Goal: Task Accomplishment & Management: Complete application form

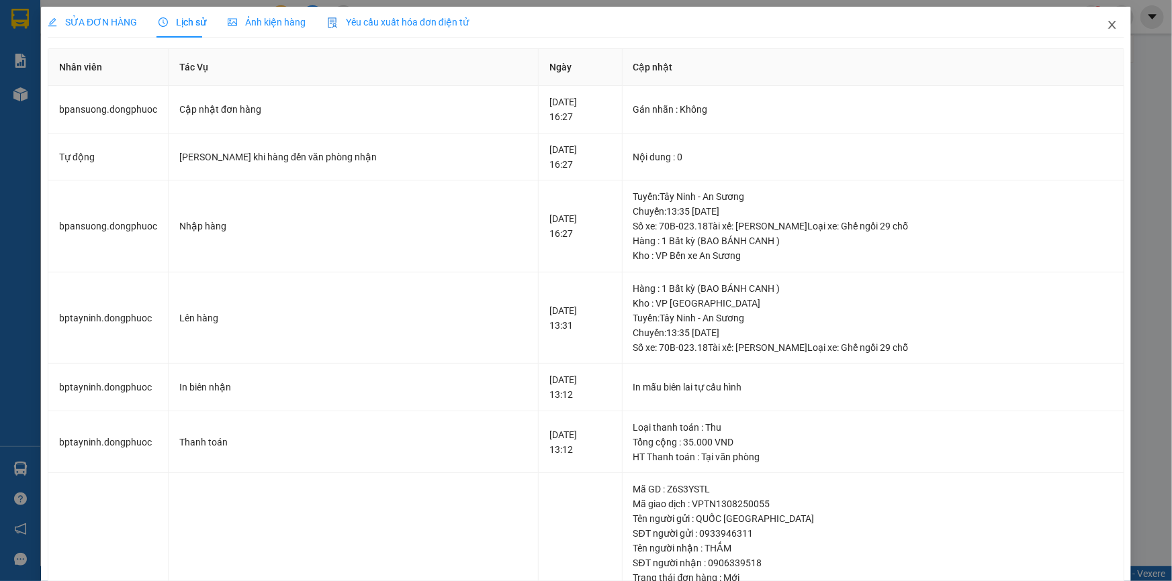
click at [1107, 27] on icon "close" at bounding box center [1112, 24] width 11 height 11
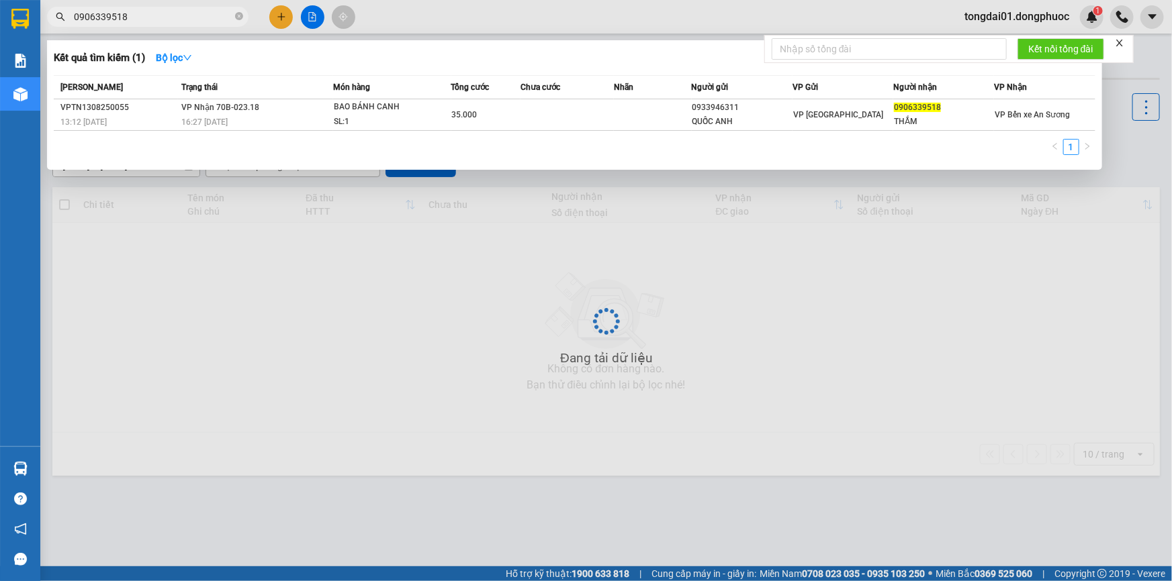
click at [203, 21] on input "0906339518" at bounding box center [153, 16] width 158 height 15
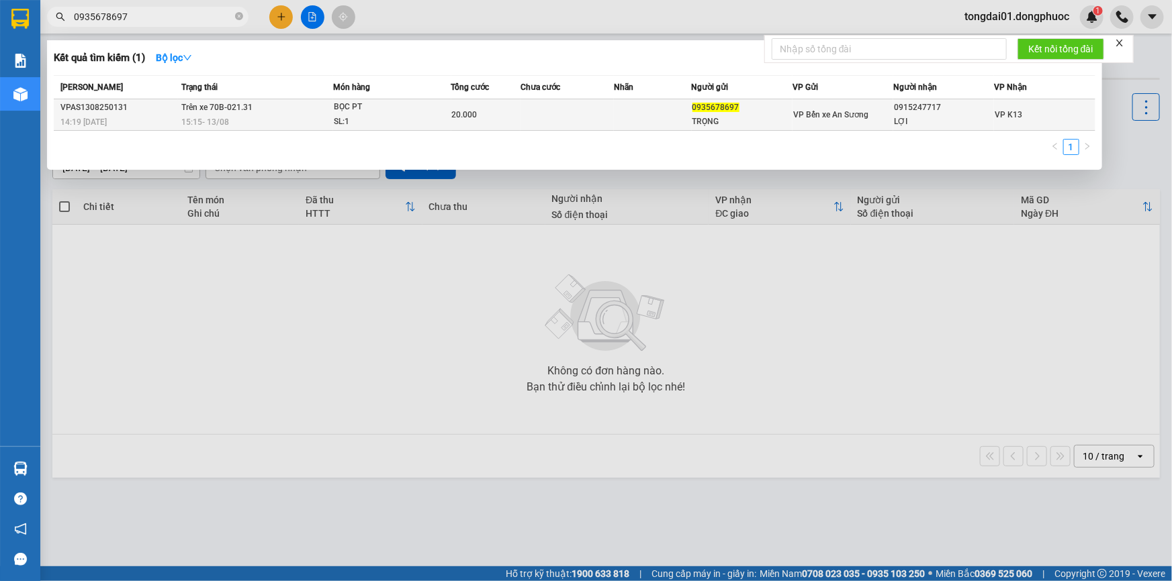
type input "0935678697"
click at [261, 118] on div "15:15 [DATE]" at bounding box center [256, 122] width 151 height 15
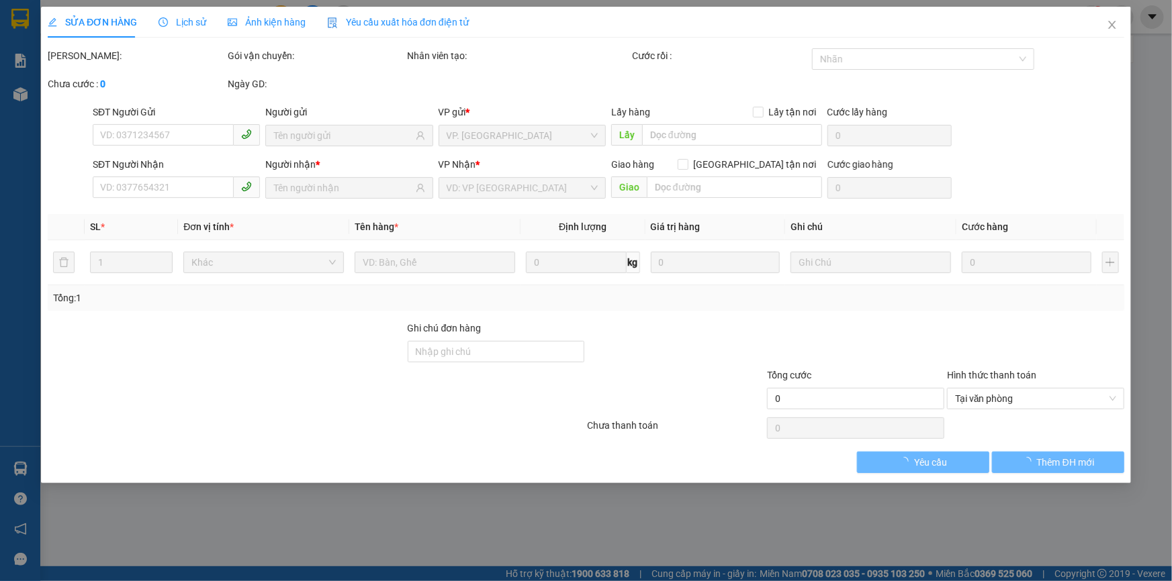
type input "0935678697"
type input "TRỌNG"
type input "0915247717"
type input "LỢI"
type input "20.000"
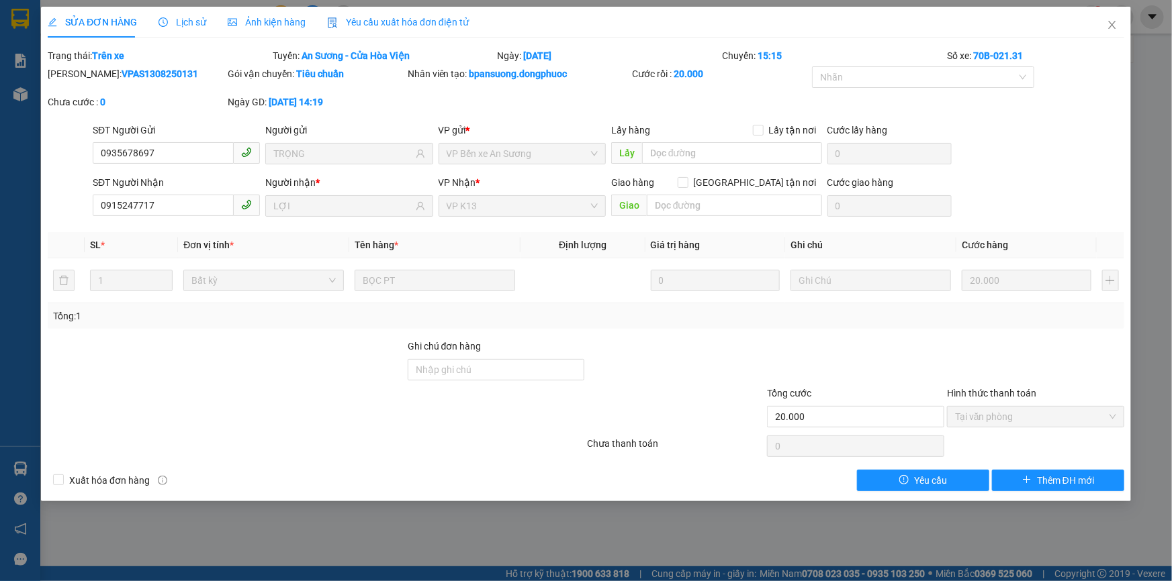
click at [188, 28] on div "Lịch sử" at bounding box center [182, 22] width 48 height 15
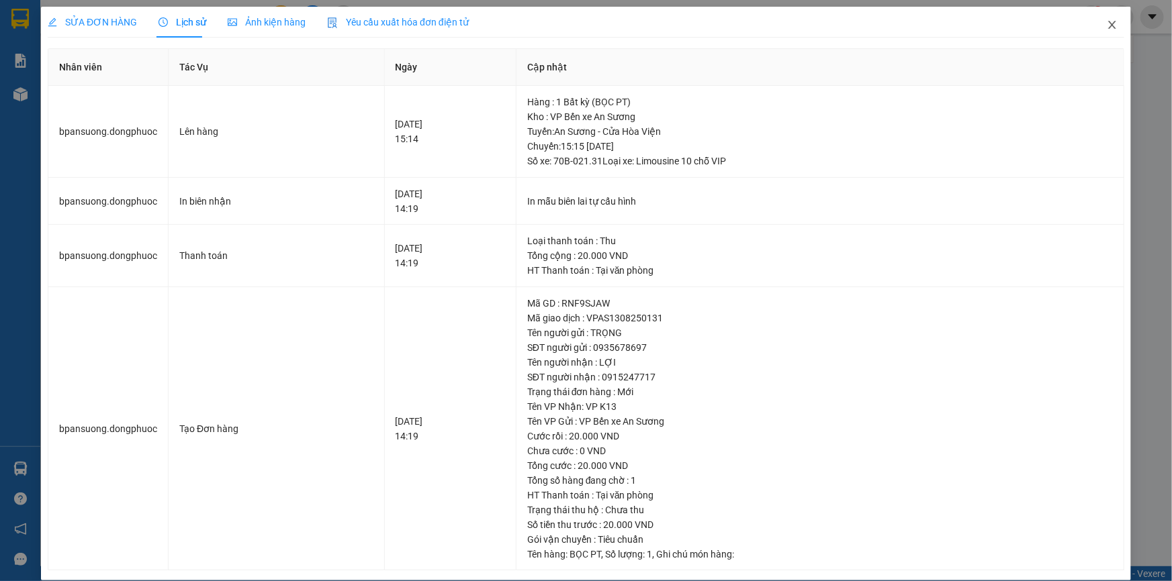
click at [1107, 21] on icon "close" at bounding box center [1112, 24] width 11 height 11
